Goal: Transaction & Acquisition: Purchase product/service

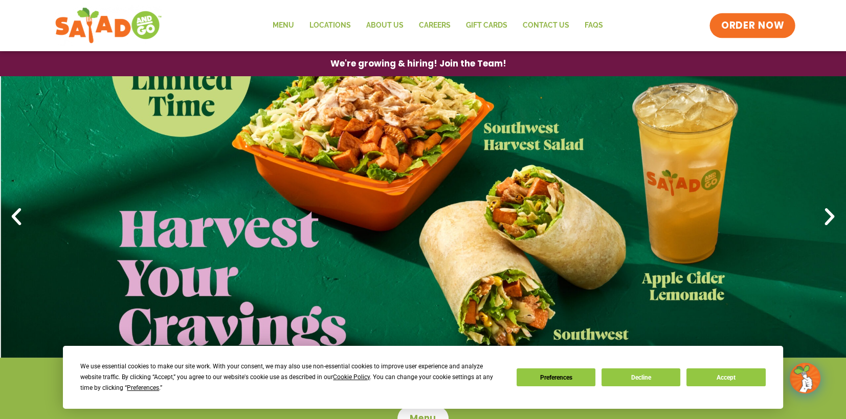
click at [751, 28] on span "ORDER NOW" at bounding box center [751, 25] width 63 height 13
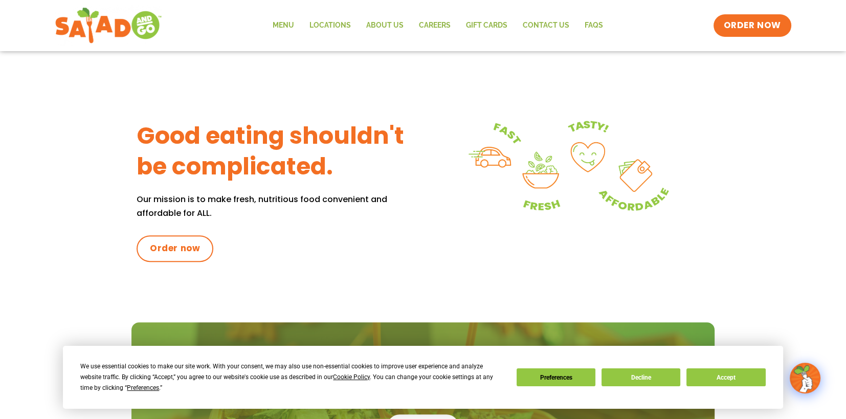
scroll to position [614, 0]
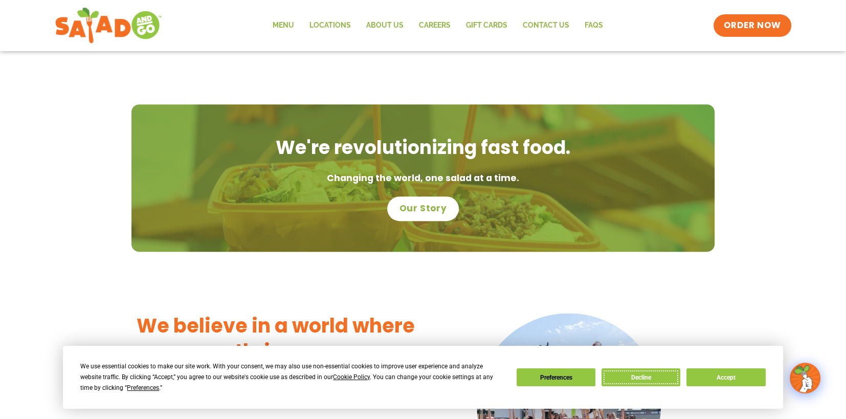
click at [650, 375] on button "Decline" at bounding box center [640, 377] width 79 height 18
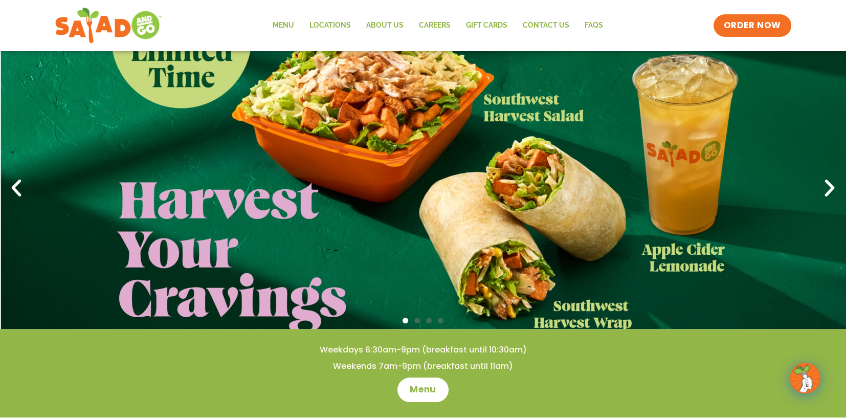
scroll to position [0, 0]
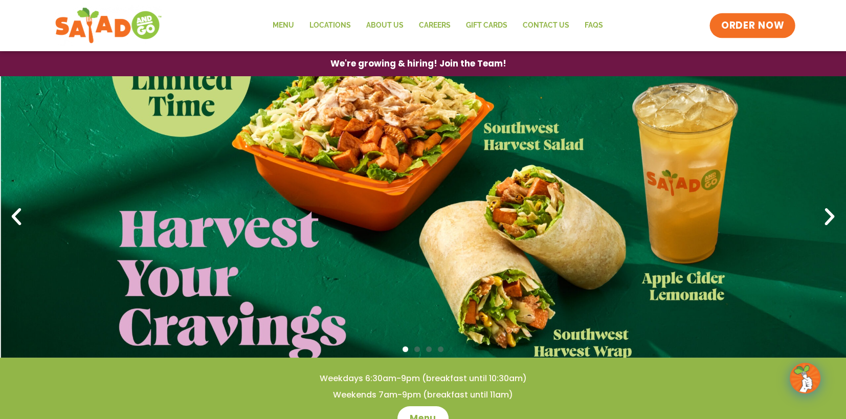
click at [747, 29] on span "ORDER NOW" at bounding box center [751, 25] width 63 height 13
